Goal: Check status

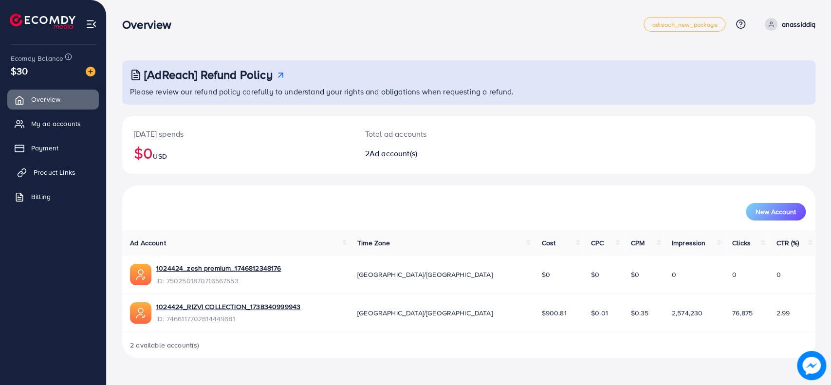
click at [53, 169] on span "Product Links" at bounding box center [55, 172] width 42 height 10
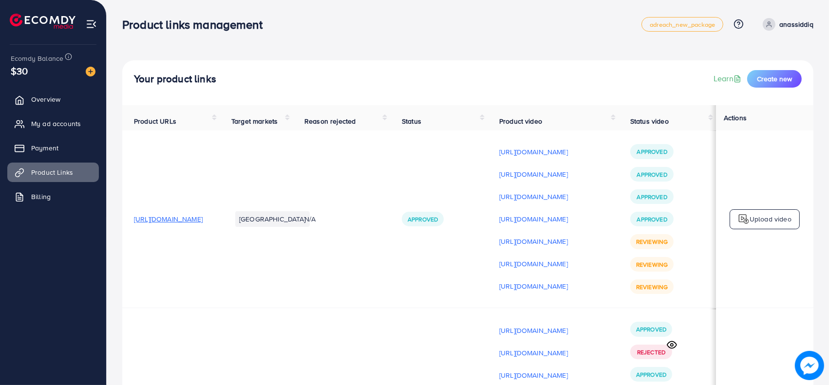
scroll to position [0, 129]
click at [451, 196] on td "Approved" at bounding box center [438, 219] width 97 height 178
click at [50, 123] on span "My ad accounts" at bounding box center [59, 124] width 50 height 10
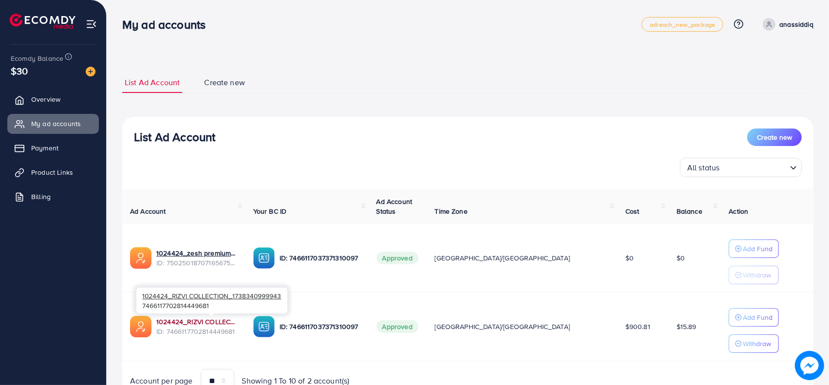
click at [168, 319] on link "1024424_RIZVI COLLECTION_1738340999943" at bounding box center [196, 322] width 81 height 10
